Goal: Transaction & Acquisition: Purchase product/service

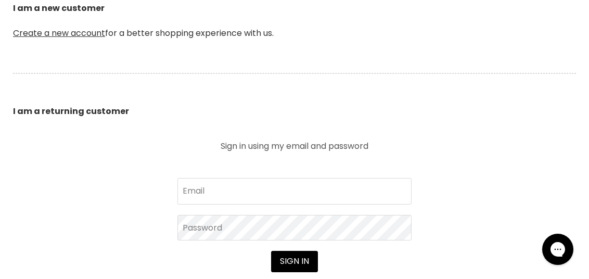
scroll to position [312, 0]
click at [240, 196] on input "Email" at bounding box center [295, 191] width 234 height 26
type input "[EMAIL_ADDRESS][DOMAIN_NAME]"
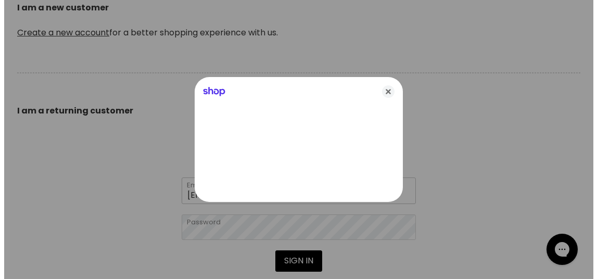
scroll to position [313, 0]
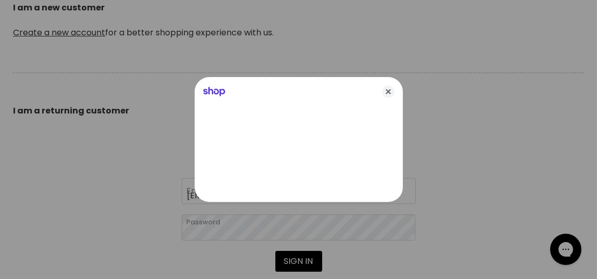
click at [302, 263] on div at bounding box center [298, 139] width 597 height 279
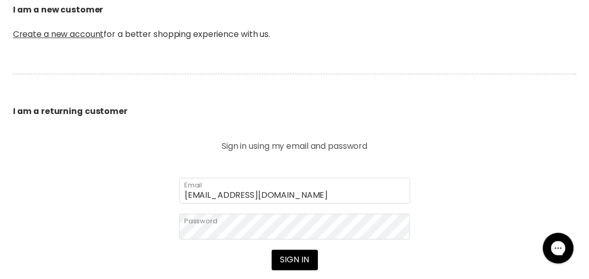
scroll to position [312, 0]
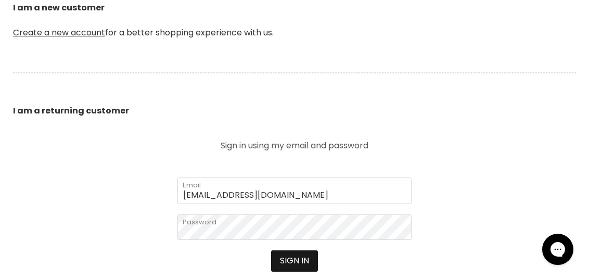
click at [314, 262] on button "Sign in" at bounding box center [294, 260] width 47 height 21
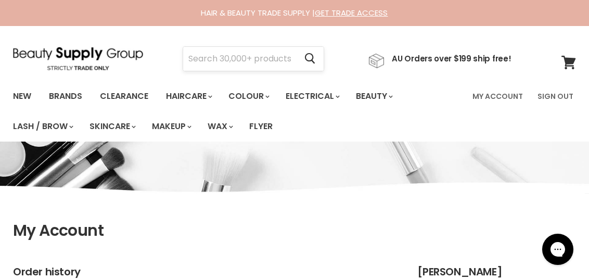
click at [211, 62] on input "Search" at bounding box center [239, 59] width 113 height 24
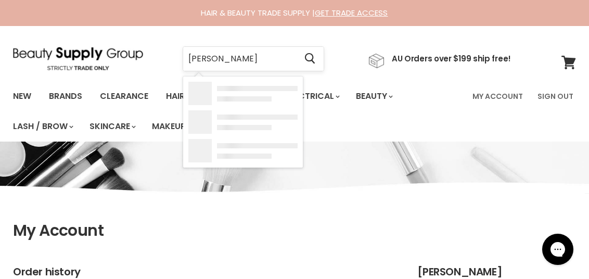
type input "[PERSON_NAME]"
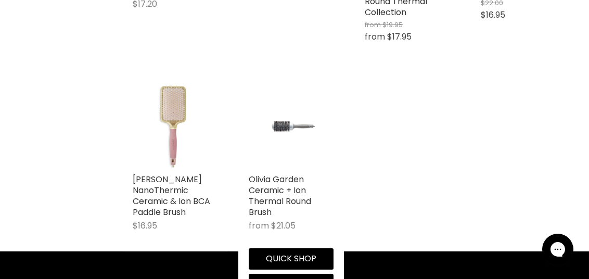
scroll to position [625, 0]
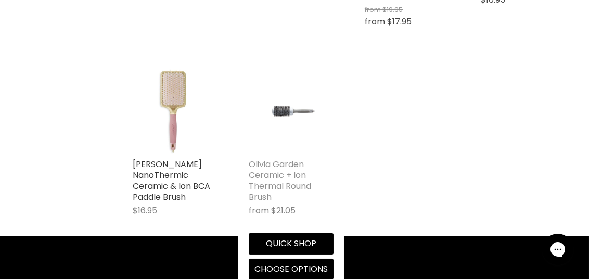
click at [275, 176] on link "Olivia Garden Ceramic + Ion Thermal Round Brush" at bounding box center [280, 180] width 62 height 45
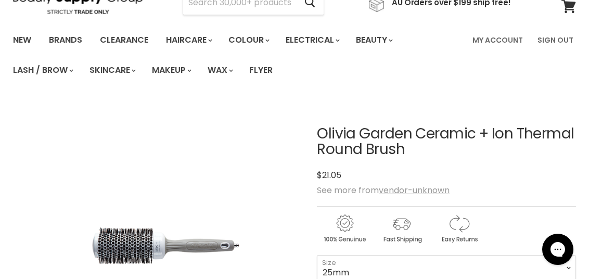
scroll to position [156, 0]
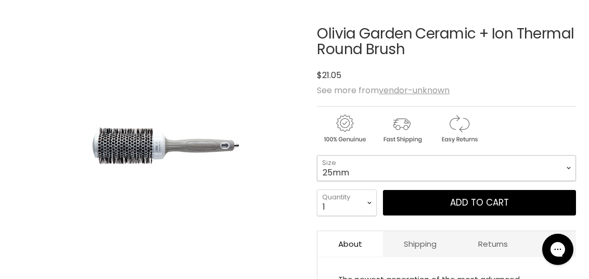
click at [350, 171] on select "25mm 35mm 45mm 55mm 65mm" at bounding box center [446, 168] width 259 height 26
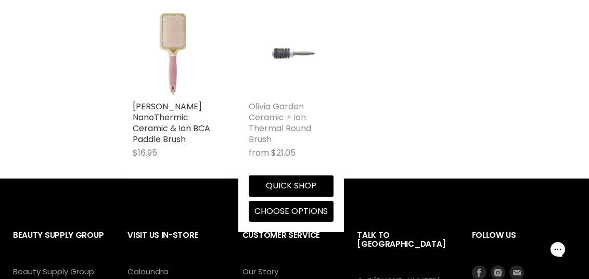
click at [273, 118] on link "Olivia Garden Ceramic + Ion Thermal Round Brush" at bounding box center [280, 122] width 62 height 45
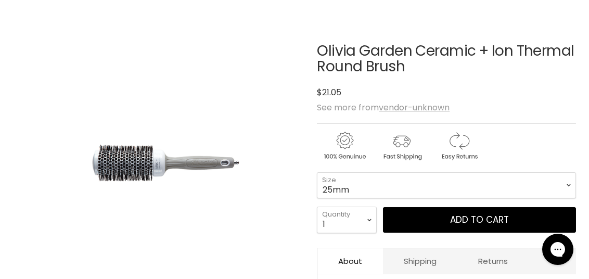
scroll to position [156, 0]
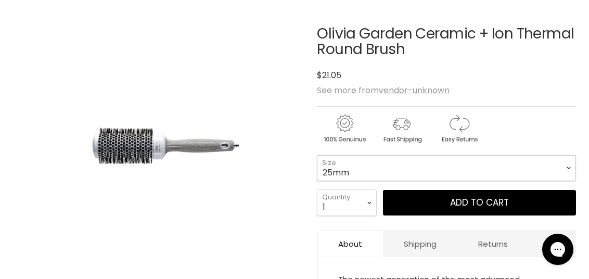
click at [361, 176] on select "25mm 35mm 45mm 55mm 65mm" at bounding box center [446, 168] width 259 height 26
click at [317, 155] on select "25mm 35mm 45mm 55mm 65mm" at bounding box center [446, 168] width 259 height 26
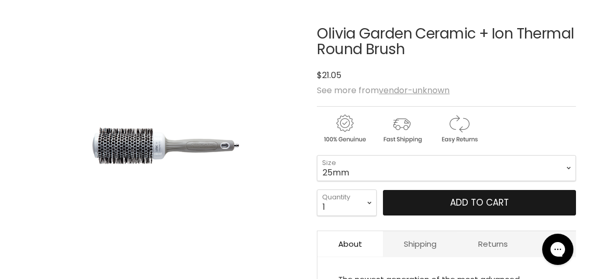
click at [464, 203] on span "Add to cart" at bounding box center [479, 202] width 59 height 12
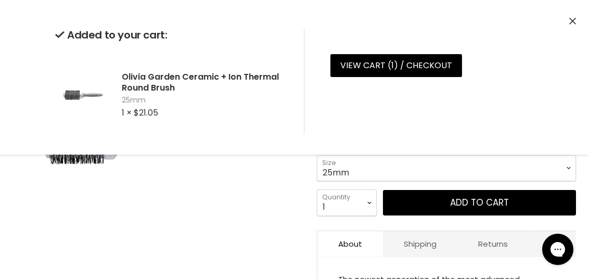
scroll to position [0, 0]
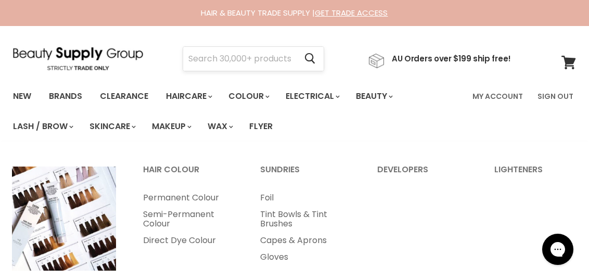
click at [233, 55] on input "Search" at bounding box center [239, 59] width 113 height 24
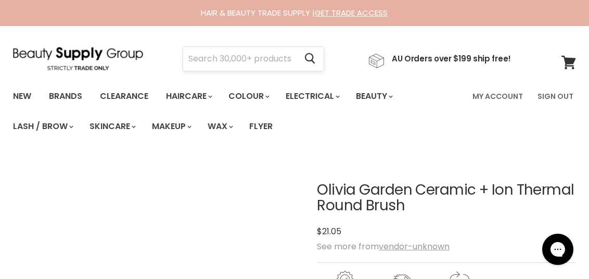
click at [249, 65] on input "Search" at bounding box center [239, 59] width 113 height 24
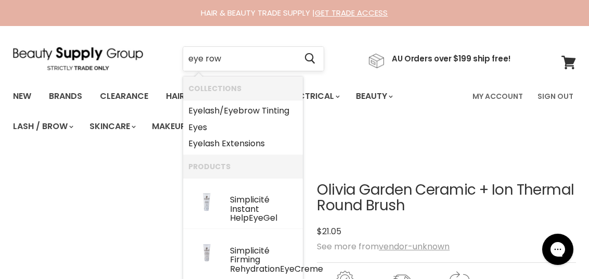
type input "eye rows"
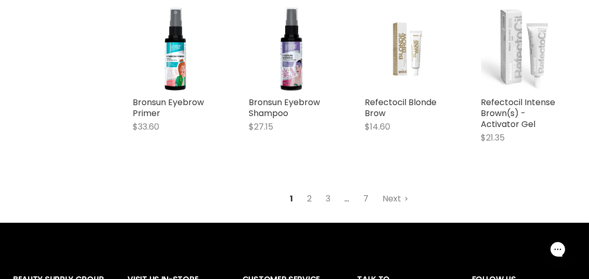
scroll to position [1250, 0]
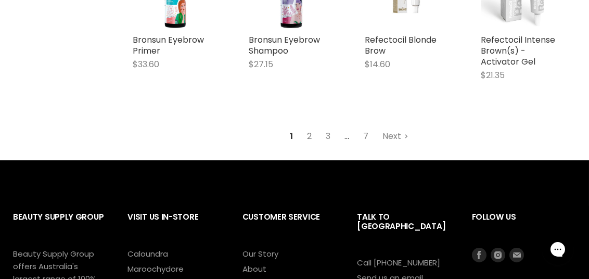
click at [314, 138] on link "2" at bounding box center [310, 136] width 16 height 19
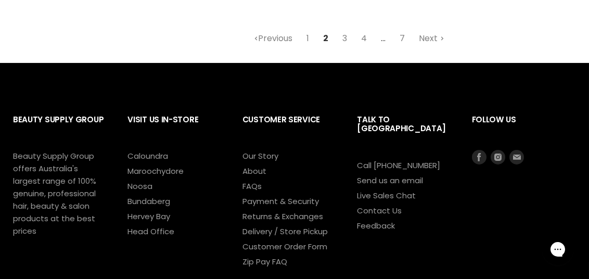
scroll to position [1340, 0]
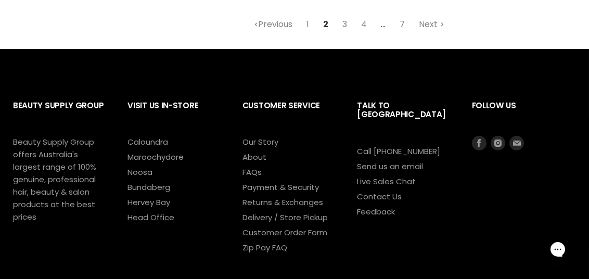
click at [344, 34] on link "3" at bounding box center [345, 24] width 16 height 19
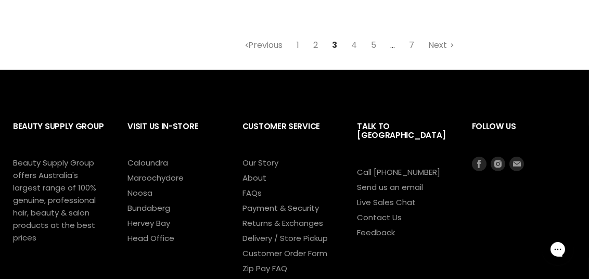
scroll to position [1340, 0]
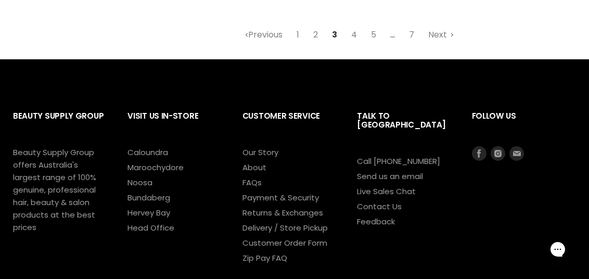
click at [346, 34] on ul "Previous 1 2 3 4 5 ... 7 Next" at bounding box center [349, 35] width 463 height 19
click at [354, 35] on link "4" at bounding box center [354, 35] width 17 height 19
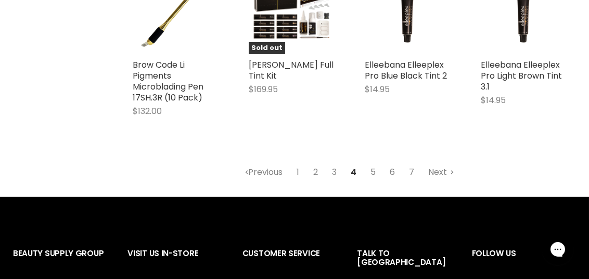
click at [378, 169] on link "5" at bounding box center [373, 172] width 17 height 19
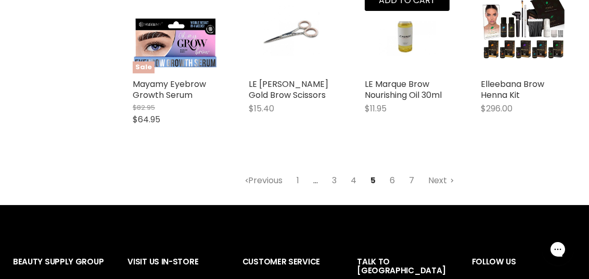
scroll to position [1184, 0]
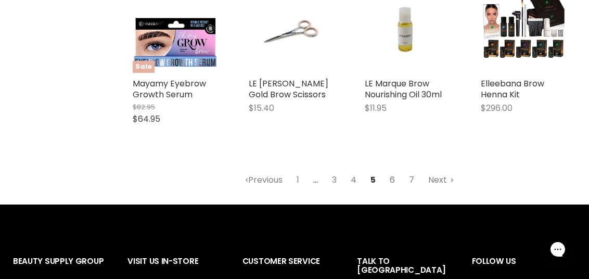
click at [395, 180] on link "6" at bounding box center [393, 180] width 17 height 19
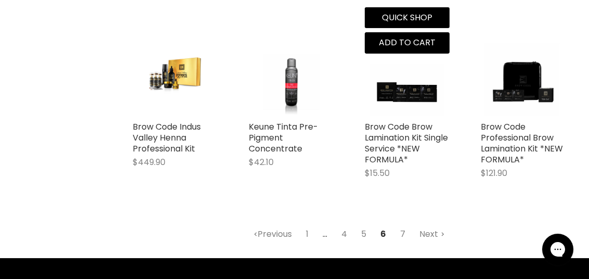
scroll to position [1183, 0]
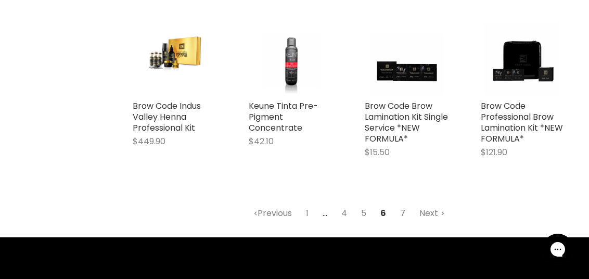
click at [402, 211] on link "7" at bounding box center [403, 213] width 17 height 19
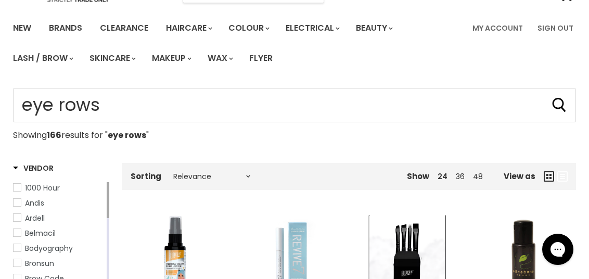
scroll to position [38, 0]
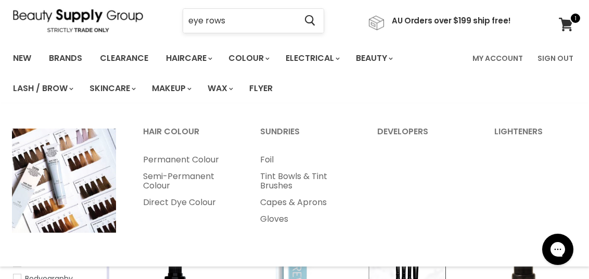
click at [241, 27] on input "eye rows" at bounding box center [239, 21] width 113 height 24
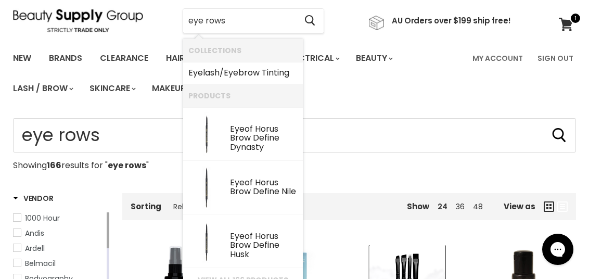
drag, startPoint x: 212, startPoint y: 19, endPoint x: 179, endPoint y: 21, distance: 33.4
click at [179, 21] on div "eye rows Cancel" at bounding box center [253, 21] width 195 height 24
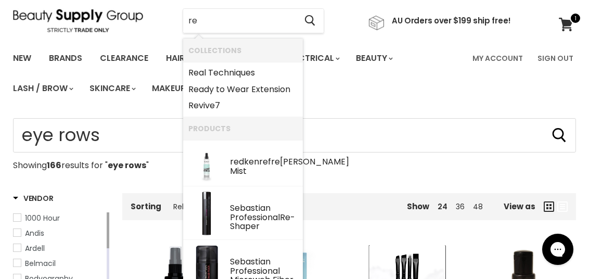
type input "ref"
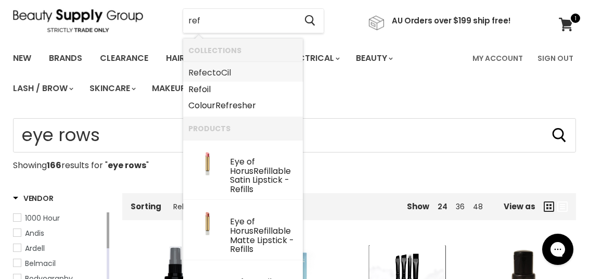
click at [204, 68] on link "Ref ectoCil" at bounding box center [242, 73] width 109 height 17
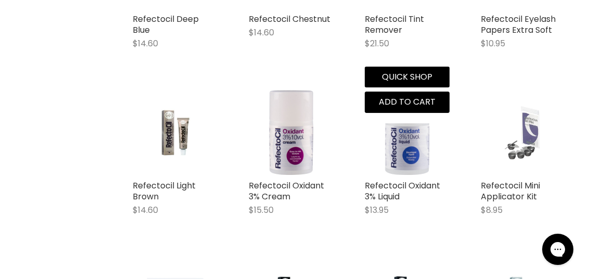
scroll to position [1926, 0]
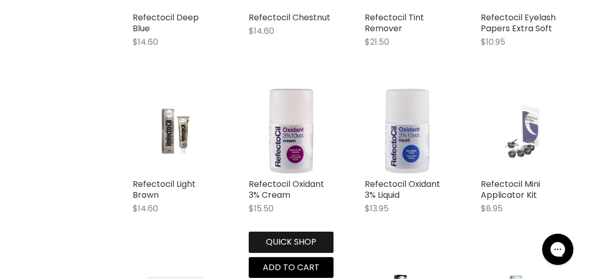
click at [279, 239] on button "Quick shop" at bounding box center [291, 242] width 85 height 21
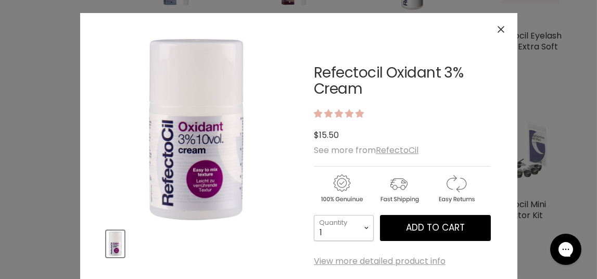
click at [339, 228] on select "1 2 3 4 5 6 7 8 9 10+" at bounding box center [344, 228] width 60 height 26
select select "2"
click at [314, 215] on select "1 2 3 4 5 6 7 8 9 10+" at bounding box center [344, 228] width 60 height 26
type input "2"
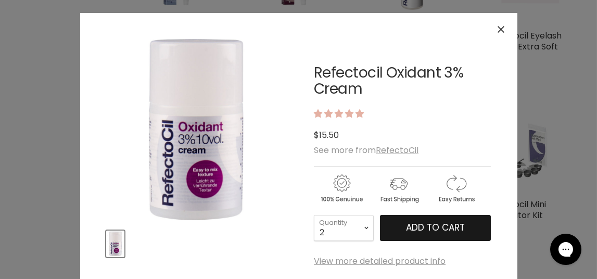
click at [426, 230] on span "Add to cart" at bounding box center [435, 227] width 59 height 12
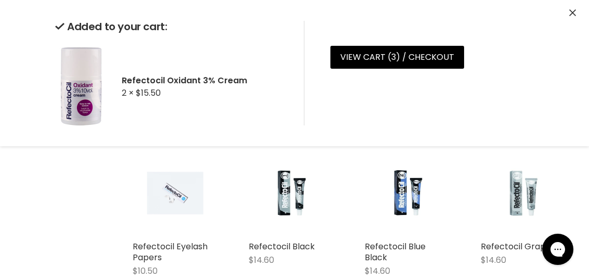
scroll to position [1874, 0]
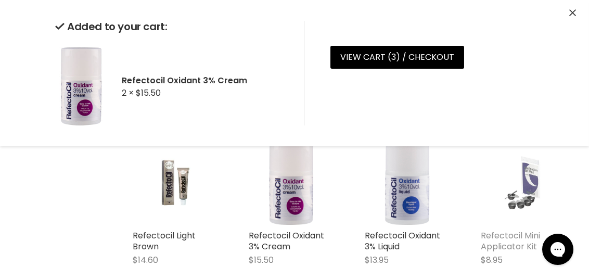
click at [511, 242] on link "Refectocil Mini Applicator Kit" at bounding box center [510, 241] width 59 height 23
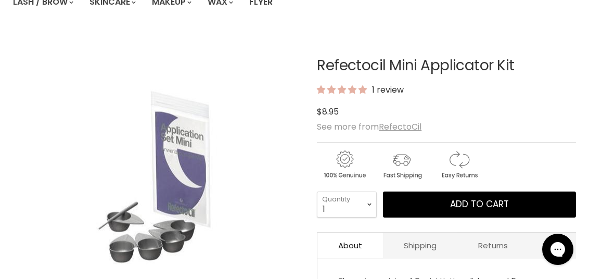
scroll to position [156, 0]
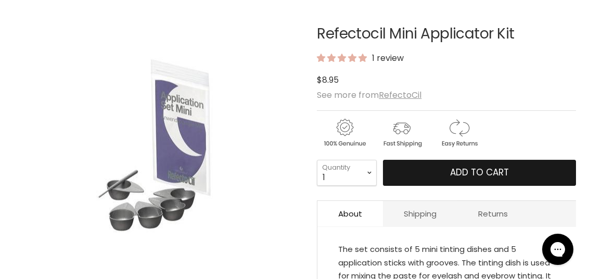
click at [473, 167] on span "Add to cart" at bounding box center [479, 172] width 59 height 12
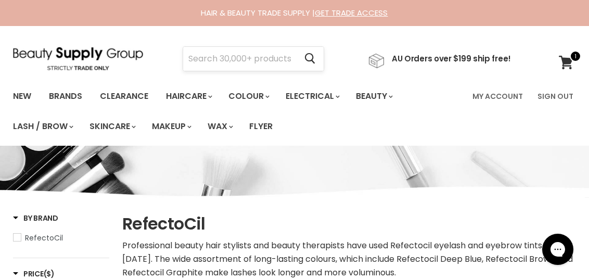
click at [226, 55] on input "Search" at bounding box center [239, 59] width 113 height 24
